Goal: Task Accomplishment & Management: Complete application form

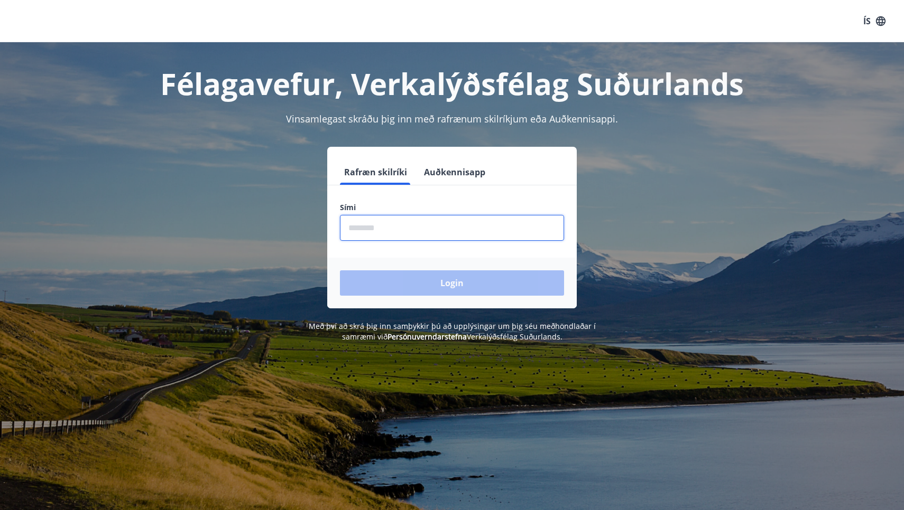
click at [421, 229] on input "phone" at bounding box center [452, 228] width 224 height 26
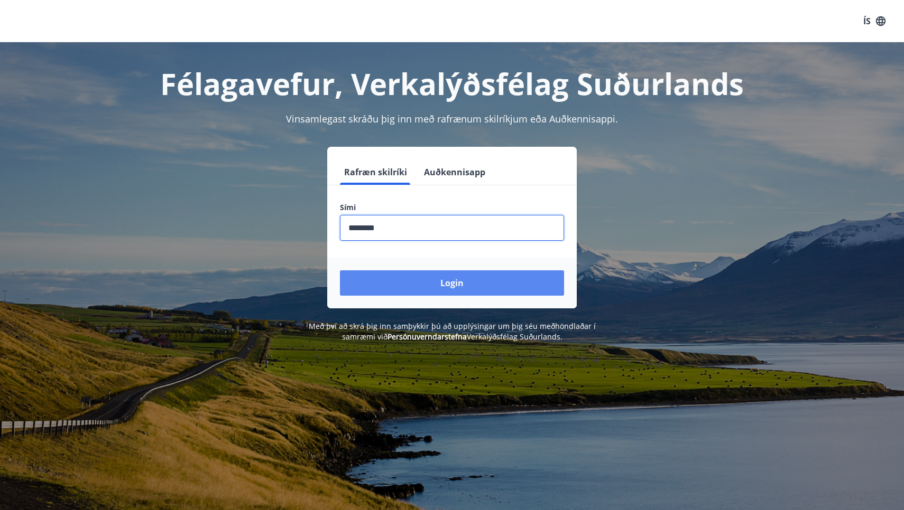
type input "********"
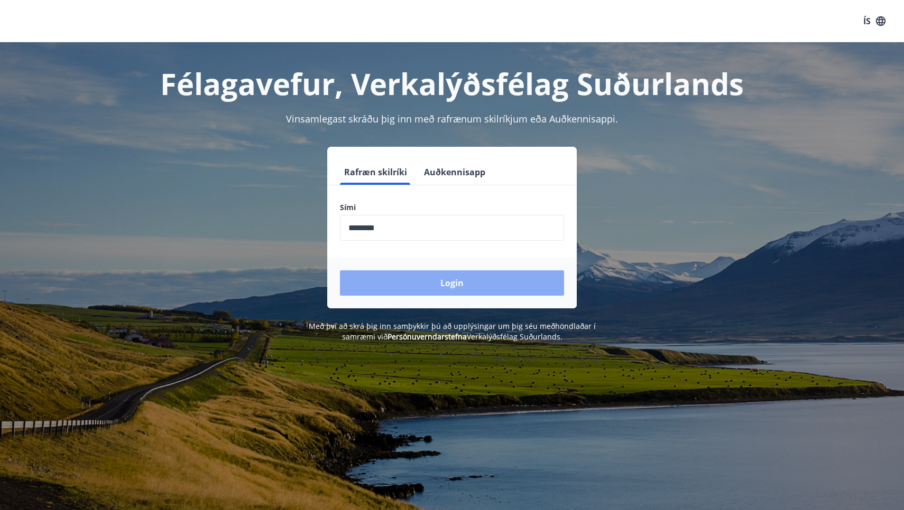
click at [450, 283] on button "Login" at bounding box center [452, 283] width 224 height 25
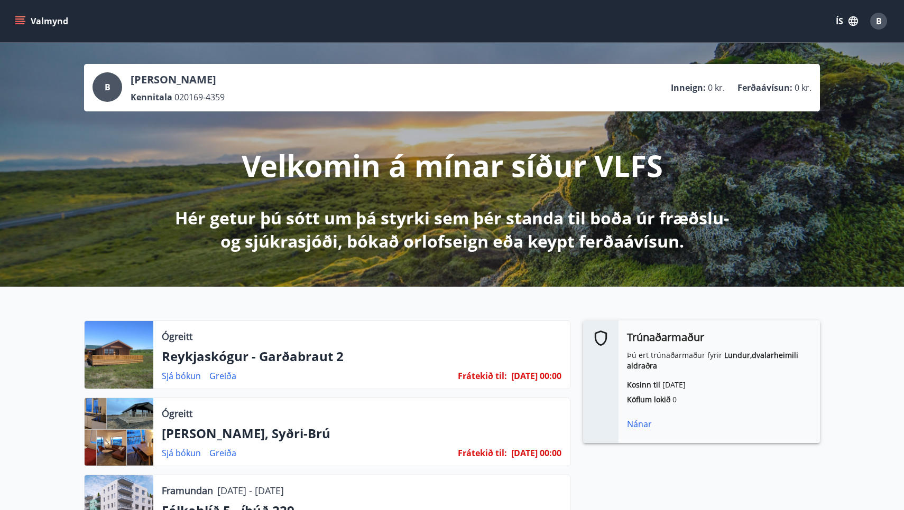
click at [19, 18] on icon "menu" at bounding box center [20, 18] width 10 height 1
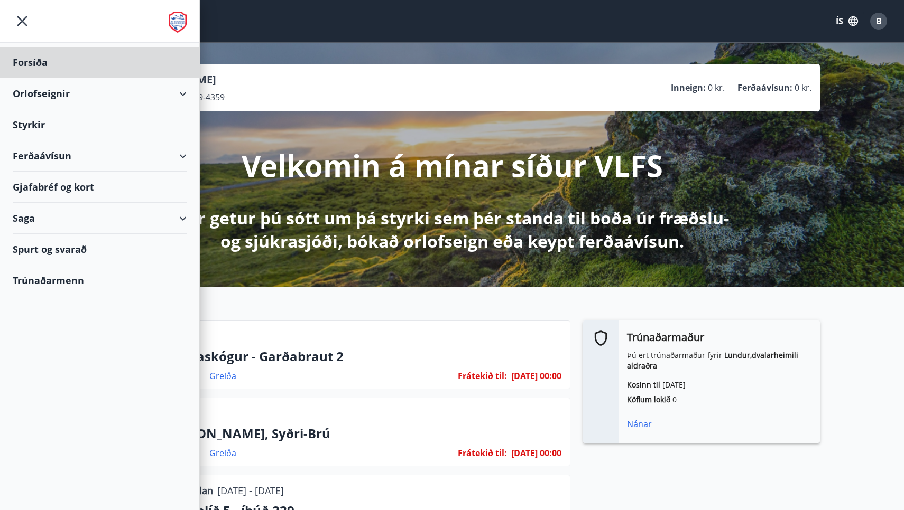
click at [45, 126] on div "Styrkir" at bounding box center [100, 124] width 174 height 31
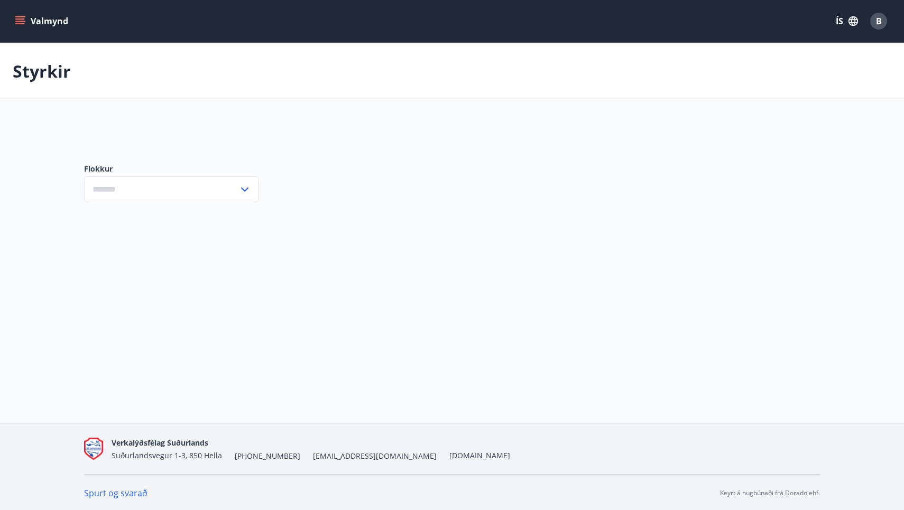
type input "***"
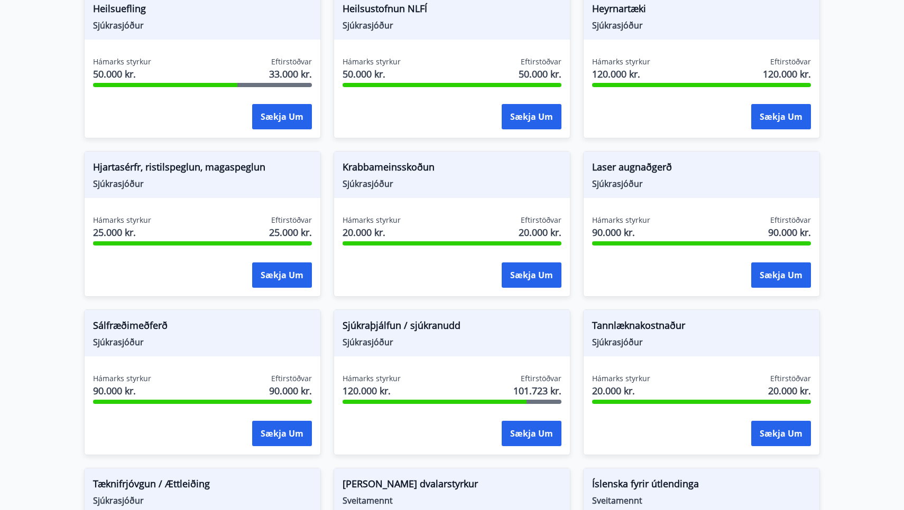
scroll to position [700, 0]
click at [522, 431] on button "Sækja um" at bounding box center [532, 433] width 60 height 25
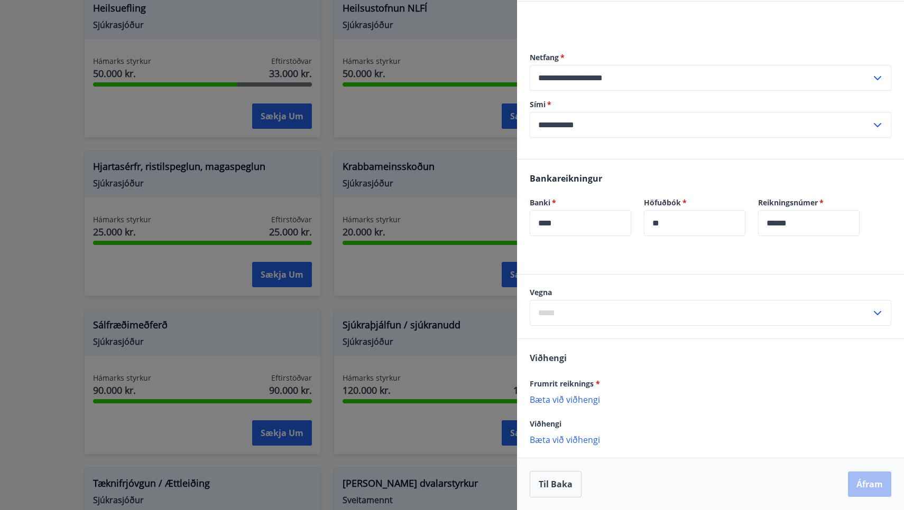
scroll to position [93, 0]
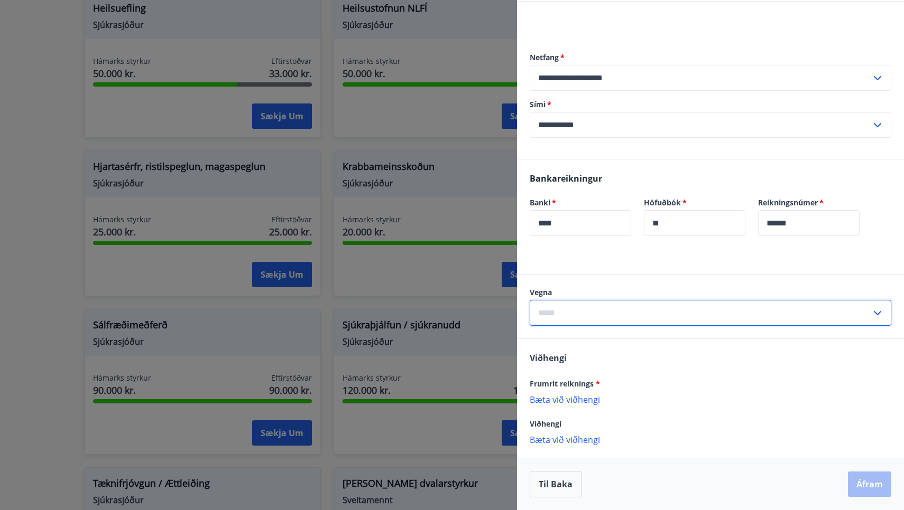
click at [595, 314] on input "text" at bounding box center [700, 313] width 341 height 26
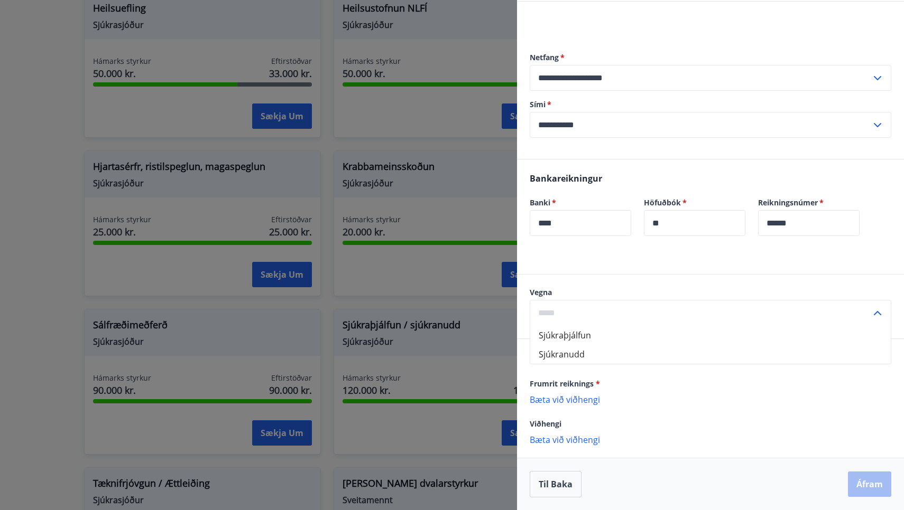
click at [572, 333] on li "Sjúkraþjálfun" at bounding box center [710, 335] width 360 height 19
type input "**********"
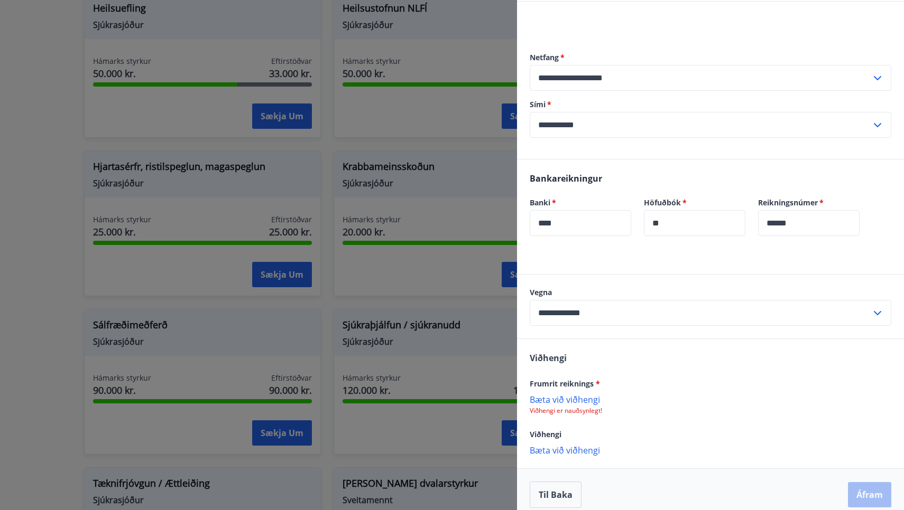
click at [575, 397] on p "Bæta við viðhengi" at bounding box center [710, 399] width 361 height 11
click at [575, 398] on p "Bæta við viðhengi" at bounding box center [710, 399] width 361 height 11
click at [840, 444] on div "[PERSON_NAME] reiknings * [PERSON_NAME] við viðhengi Viðhengi er nauðsynlegt! V…" at bounding box center [710, 403] width 387 height 129
click at [578, 397] on p "Bæta við viðhengi" at bounding box center [710, 399] width 361 height 11
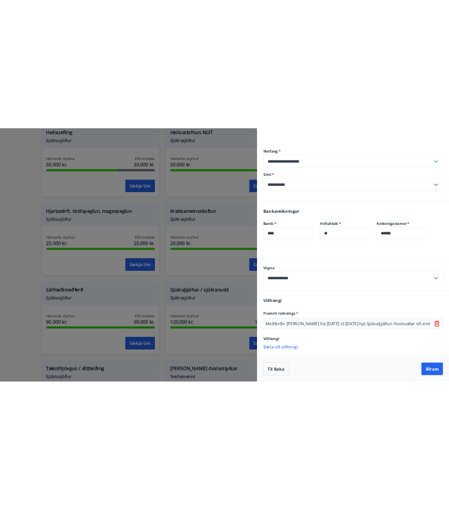
scroll to position [105, 0]
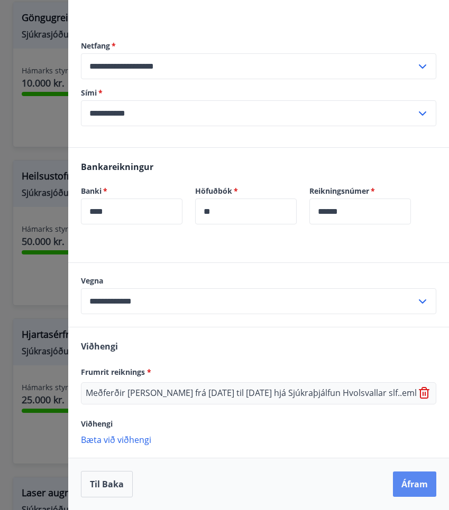
click at [417, 485] on button "Áfram" at bounding box center [414, 484] width 43 height 25
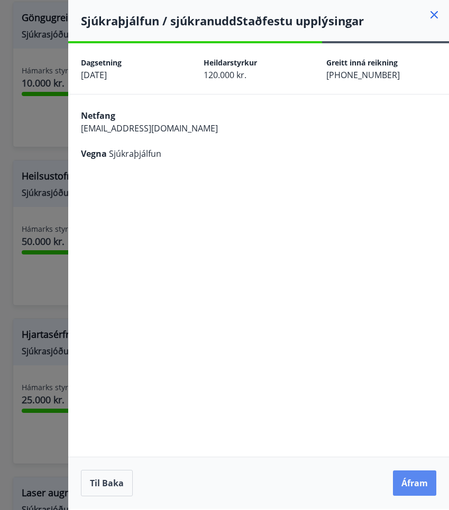
scroll to position [0, 0]
click at [417, 484] on button "Áfram" at bounding box center [414, 483] width 43 height 25
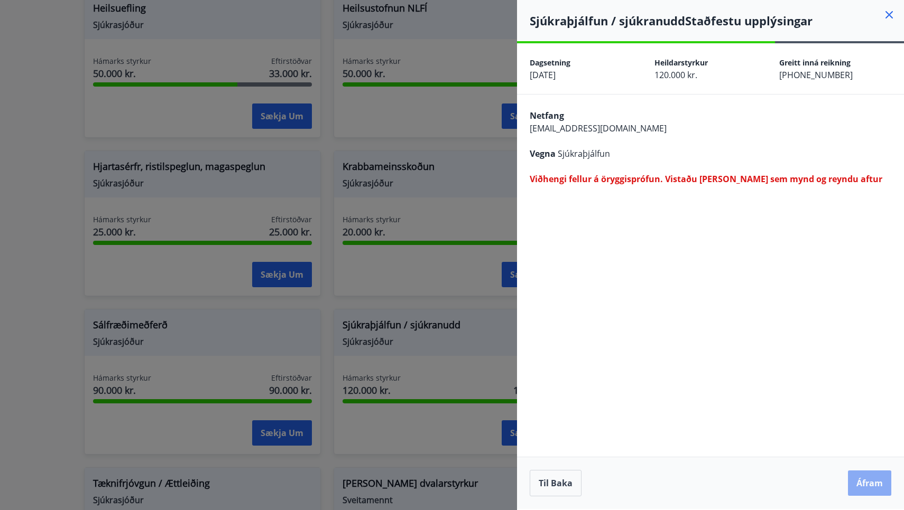
click at [865, 487] on button "Áfram" at bounding box center [869, 483] width 43 height 25
click at [888, 11] on icon at bounding box center [889, 14] width 13 height 13
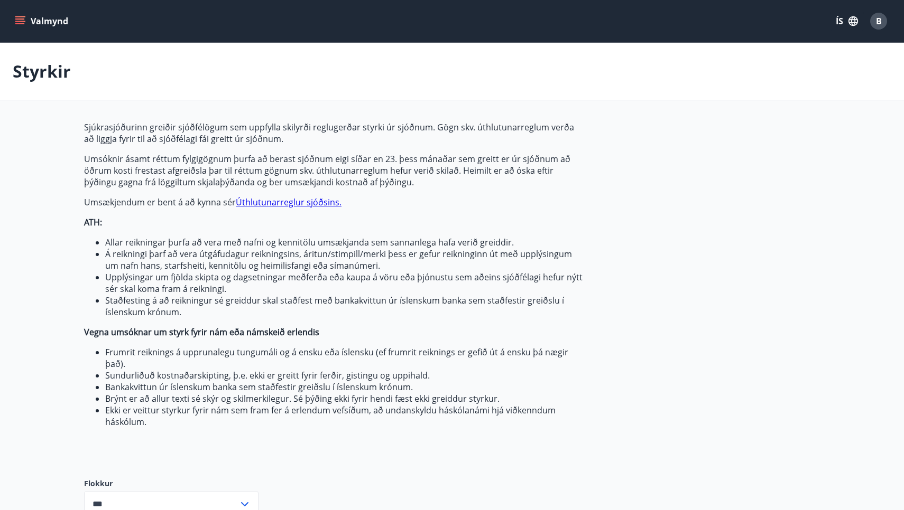
click at [877, 21] on span "B" at bounding box center [879, 21] width 6 height 12
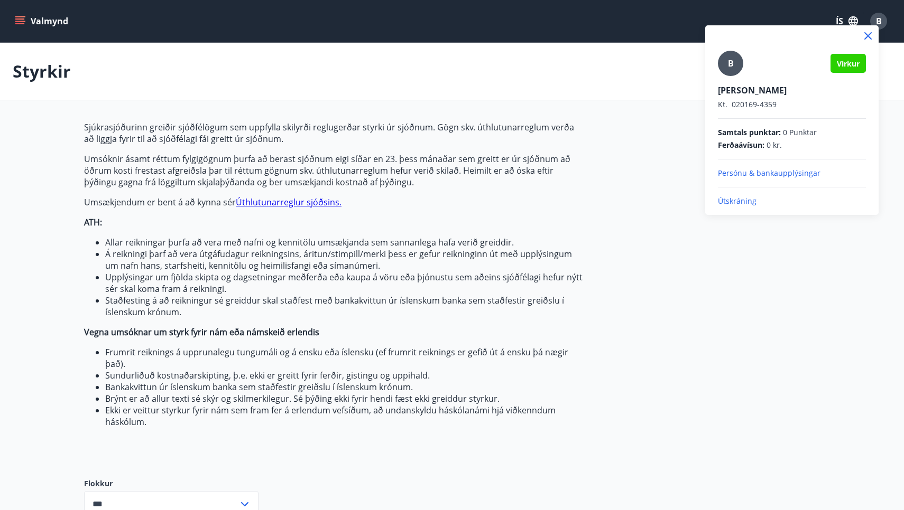
click at [737, 200] on p "Útskráning" at bounding box center [792, 201] width 148 height 11
